Goal: Task Accomplishment & Management: Complete application form

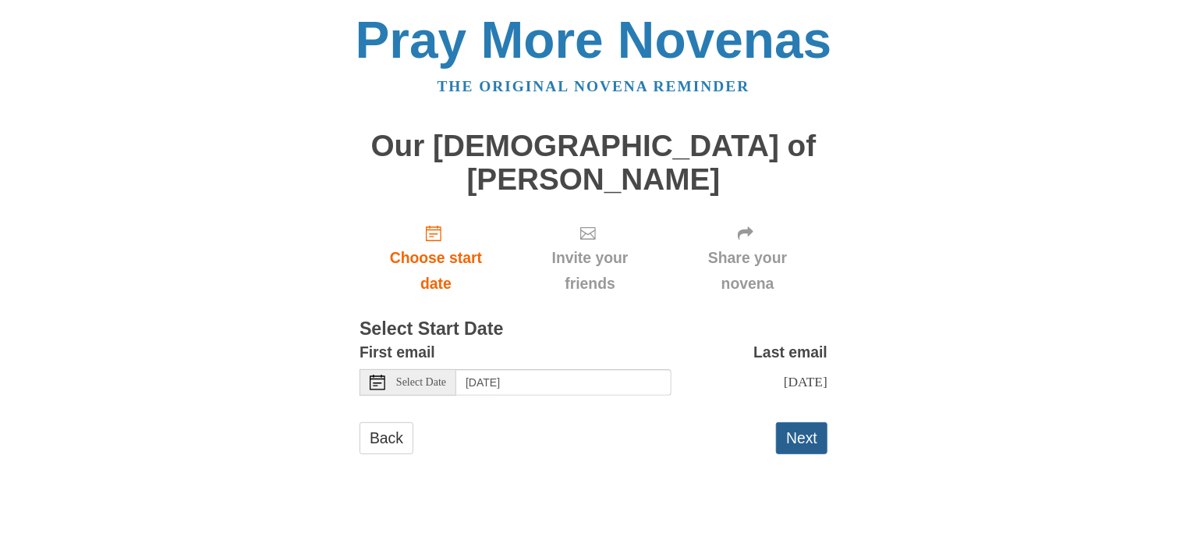
click at [814, 426] on button "Next" at bounding box center [801, 438] width 51 height 32
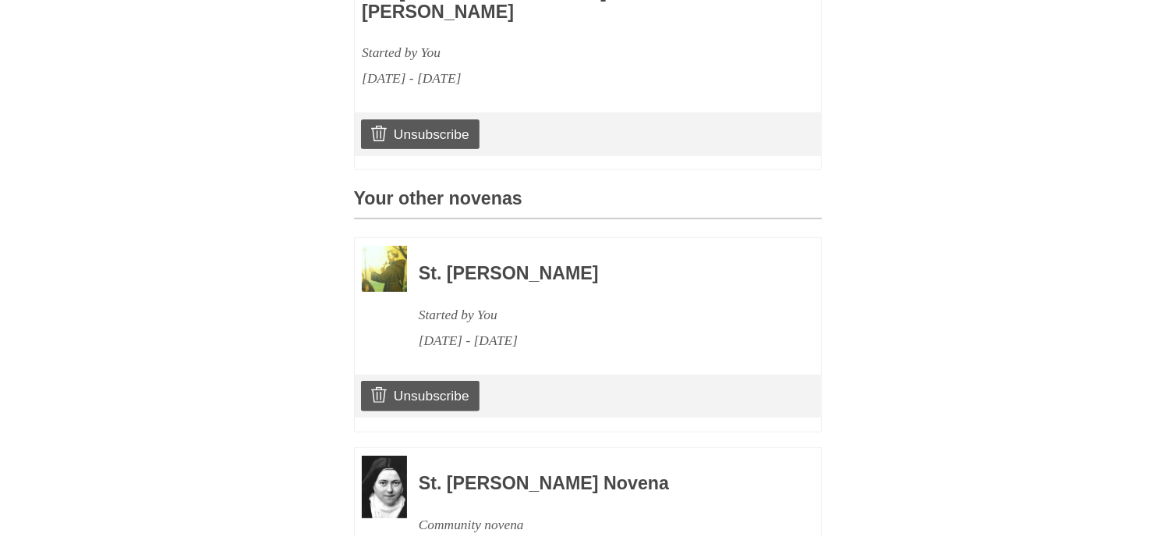
scroll to position [728, 0]
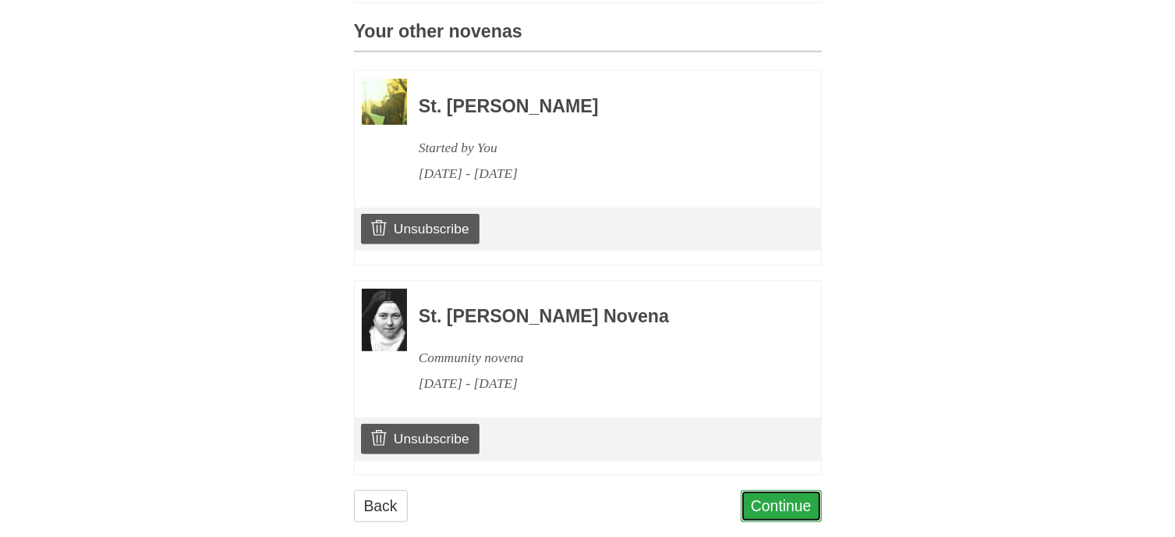
click at [792, 490] on link "Continue" at bounding box center [781, 506] width 81 height 32
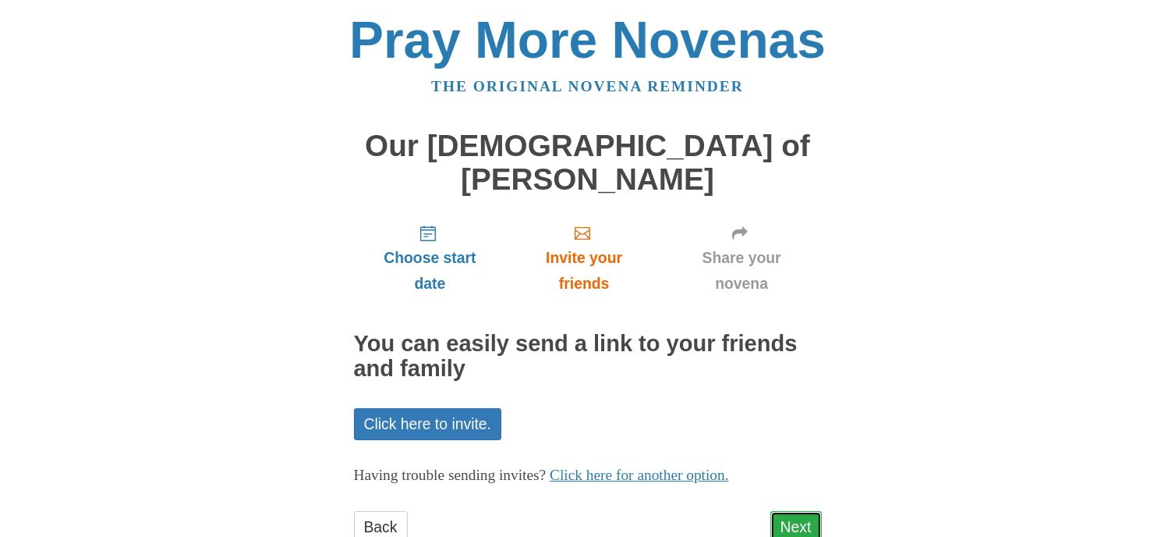
click at [802, 511] on link "Next" at bounding box center [796, 527] width 51 height 32
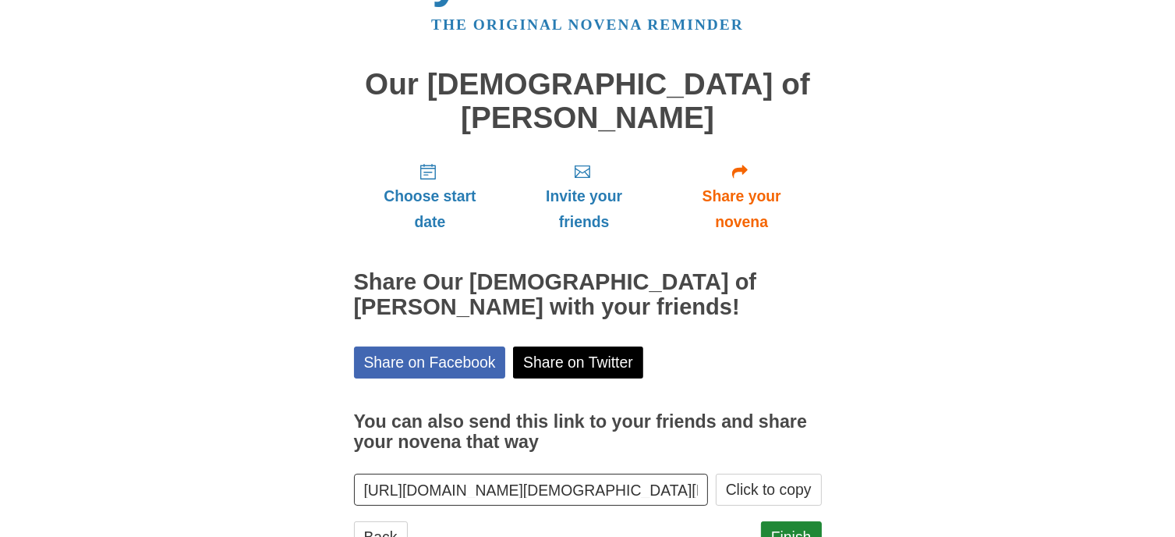
scroll to position [89, 0]
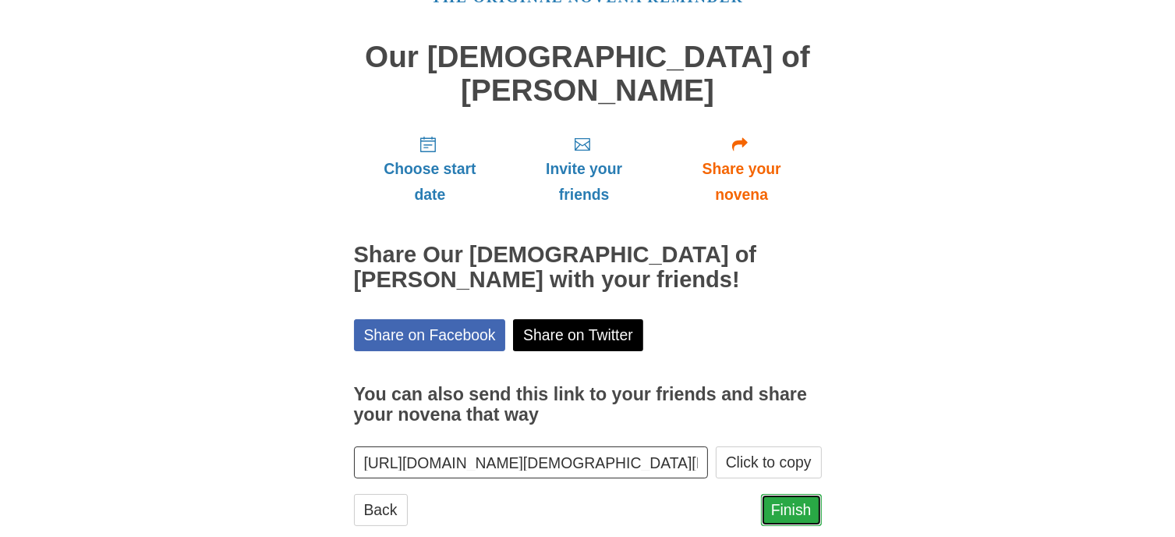
click at [799, 494] on link "Finish" at bounding box center [791, 510] width 61 height 32
